Goal: Transaction & Acquisition: Purchase product/service

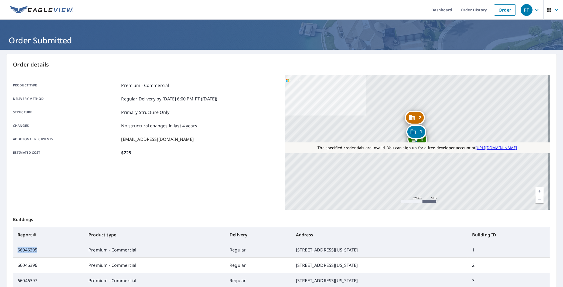
click at [531, 15] on span "PT" at bounding box center [530, 10] width 20 height 13
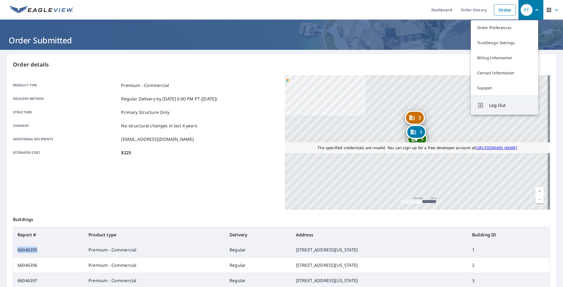
click at [496, 104] on span "Log Out" at bounding box center [510, 105] width 43 height 6
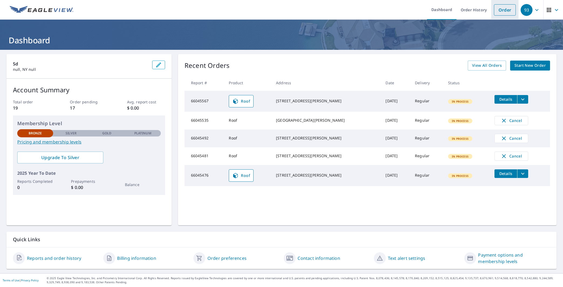
click at [503, 10] on link "Order" at bounding box center [505, 9] width 22 height 11
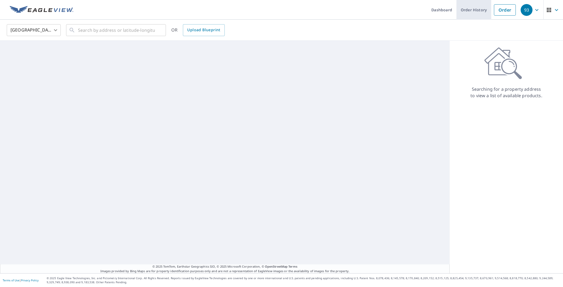
click at [459, 10] on link "Order History" at bounding box center [473, 10] width 35 height 20
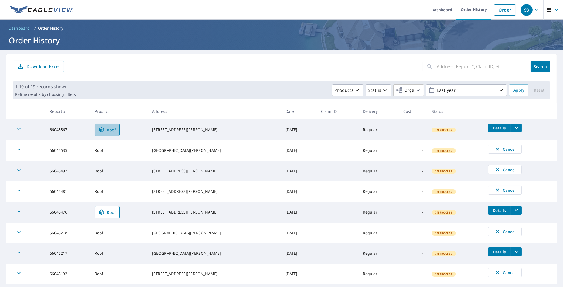
click at [116, 131] on span "Roof" at bounding box center [107, 130] width 18 height 6
drag, startPoint x: 195, startPoint y: 133, endPoint x: 162, endPoint y: 128, distance: 33.8
click at [162, 128] on td "[STREET_ADDRESS][PERSON_NAME]" at bounding box center [214, 129] width 133 height 21
copy div "[STREET_ADDRESS][PERSON_NAME]"
click at [498, 11] on link "Order" at bounding box center [505, 9] width 22 height 11
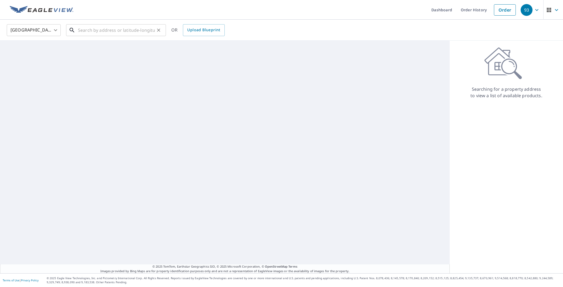
click at [143, 32] on input "text" at bounding box center [116, 30] width 77 height 15
paste input "[STREET_ADDRESS][PERSON_NAME]"
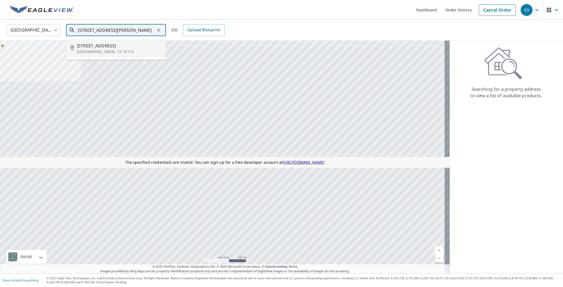
click at [105, 49] on p "[GEOGRAPHIC_DATA], TX 75115" at bounding box center [119, 51] width 85 height 5
type input "[STREET_ADDRESS][PERSON_NAME]"
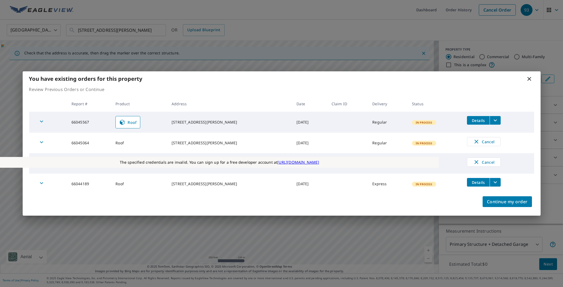
click at [528, 78] on icon at bounding box center [529, 79] width 4 height 4
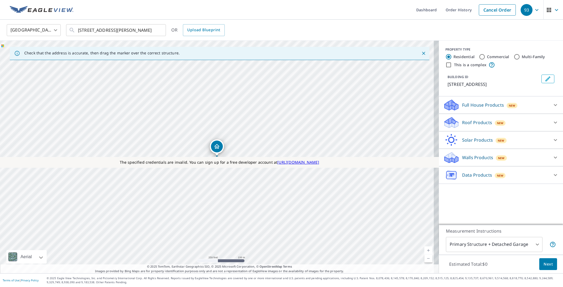
click at [473, 123] on p "Roof Products" at bounding box center [477, 122] width 30 height 6
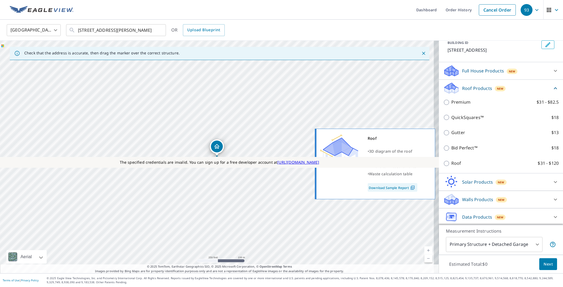
click at [443, 165] on input "Roof $31 - $120" at bounding box center [447, 163] width 8 height 6
checkbox input "true"
type input "3"
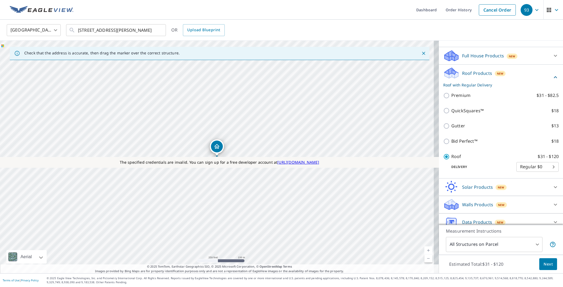
scroll to position [42, 0]
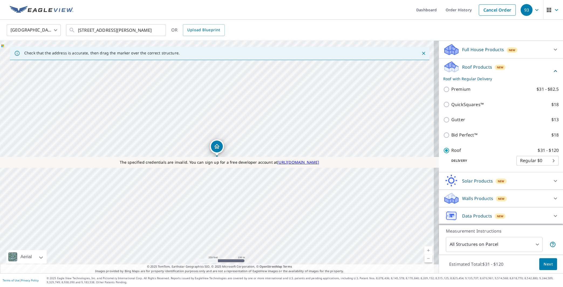
click at [497, 245] on body "93 93 Dashboard Order History Cancel Order 93 [GEOGRAPHIC_DATA] [GEOGRAPHIC_DAT…" at bounding box center [281, 143] width 563 height 287
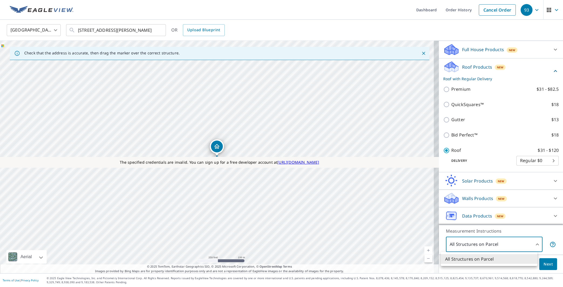
click at [479, 261] on li "All Structures on Parcel" at bounding box center [489, 260] width 97 height 10
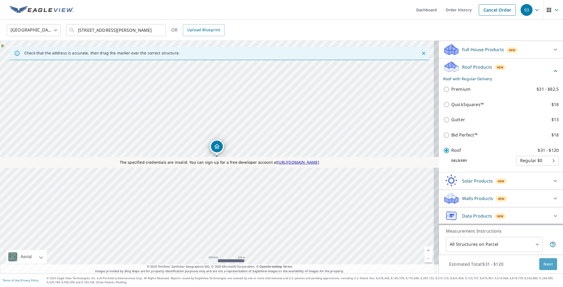
click at [544, 263] on span "Next" at bounding box center [547, 264] width 9 height 7
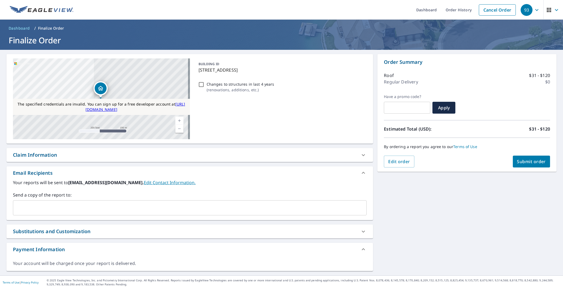
click at [100, 156] on div "Claim Information" at bounding box center [185, 155] width 344 height 7
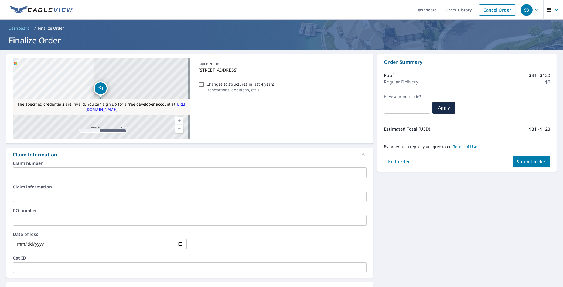
click at [103, 174] on input "text" at bounding box center [189, 173] width 353 height 11
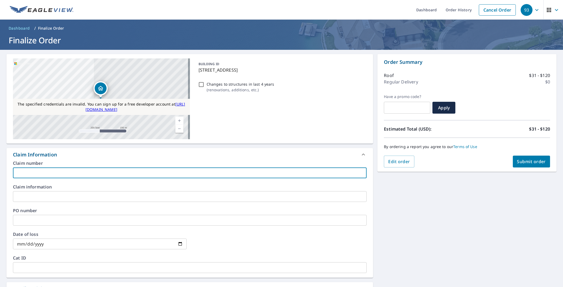
paste input "66045567"
type input "66045567"
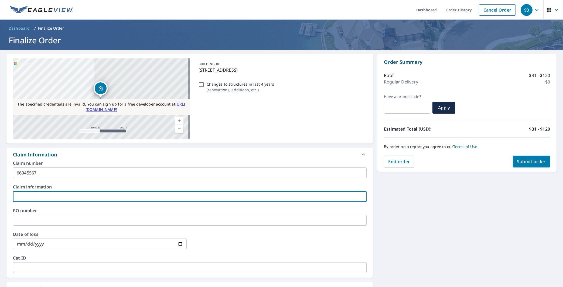
click at [84, 200] on input "text" at bounding box center [189, 196] width 353 height 11
paste input "66045567"
type input "66045567"
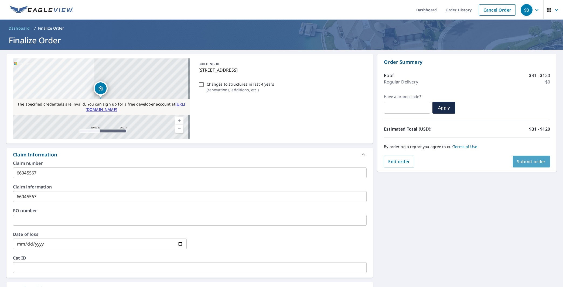
click at [524, 160] on span "Submit order" at bounding box center [531, 162] width 29 height 6
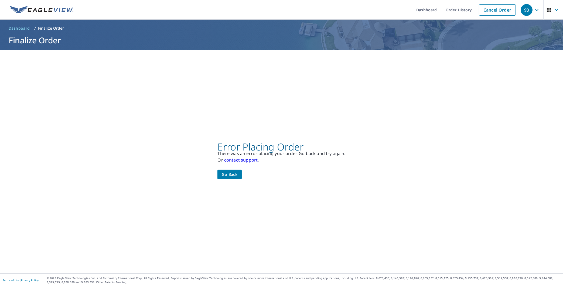
click at [236, 174] on button "Go back" at bounding box center [229, 175] width 24 height 10
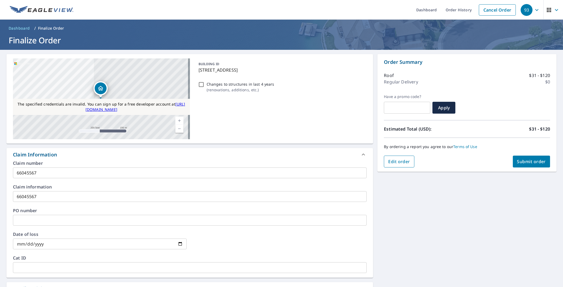
click at [391, 164] on span "Edit order" at bounding box center [399, 162] width 22 height 6
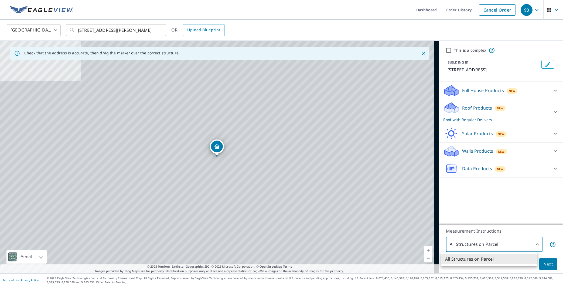
click at [475, 246] on body "93 93 Dashboard Order History Cancel Order 93 [GEOGRAPHIC_DATA] [GEOGRAPHIC_DAT…" at bounding box center [281, 143] width 563 height 287
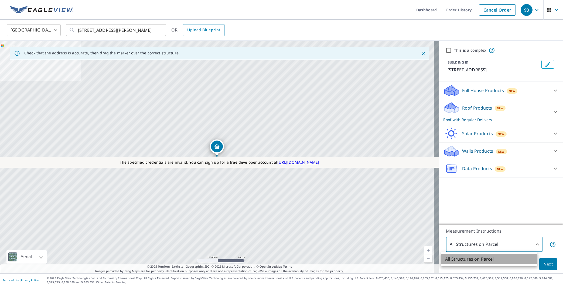
click at [466, 260] on li "All Structures on Parcel" at bounding box center [489, 260] width 97 height 10
click at [136, 32] on input "[STREET_ADDRESS][PERSON_NAME]" at bounding box center [116, 30] width 77 height 15
